Goal: Information Seeking & Learning: Learn about a topic

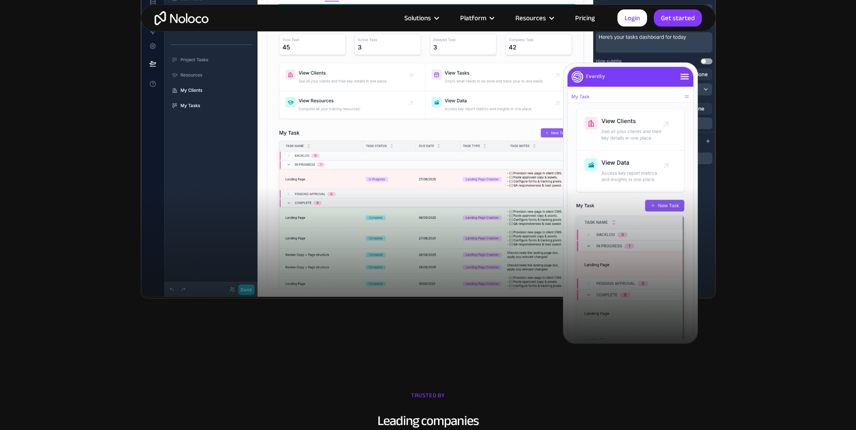
scroll to position [225, 0]
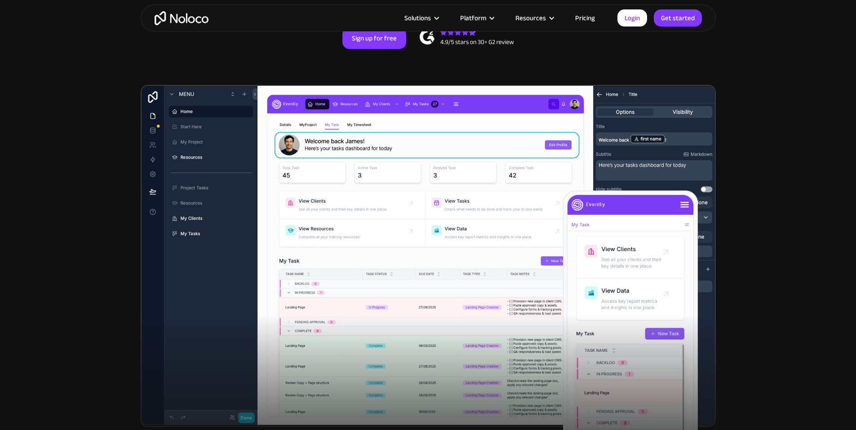
click at [580, 14] on link "Pricing" at bounding box center [585, 18] width 42 height 12
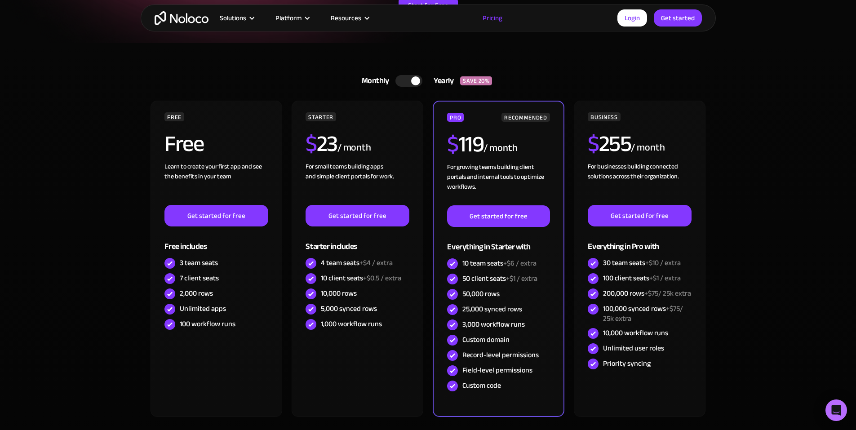
scroll to position [225, 0]
